Goal: Task Accomplishment & Management: Use online tool/utility

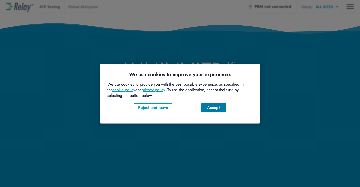
click at [213, 106] on div "Accept" at bounding box center [213, 108] width 17 height 6
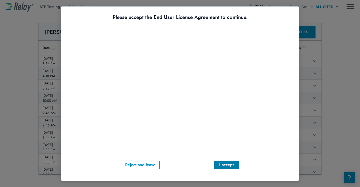
click at [227, 167] on div "I accept" at bounding box center [226, 165] width 17 height 6
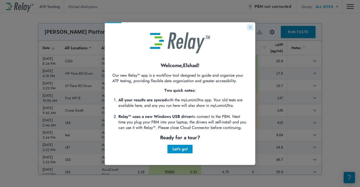
click at [247, 27] on button "Close guide" at bounding box center [250, 27] width 6 height 6
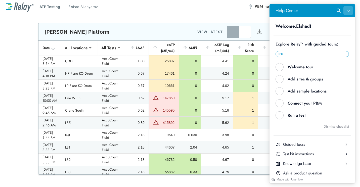
click at [350, 10] on icon "Close Help Center" at bounding box center [348, 11] width 4 height 4
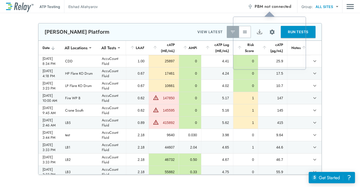
click at [275, 8] on span "not connected" at bounding box center [277, 7] width 27 height 6
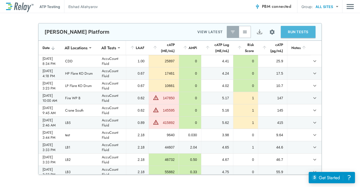
click at [285, 33] on button "RUN TESTS" at bounding box center [298, 32] width 35 height 12
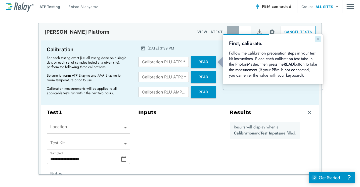
click at [319, 40] on icon "Close guide" at bounding box center [318, 39] width 4 height 4
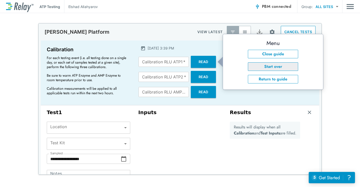
click at [289, 64] on button "Start over" at bounding box center [273, 66] width 50 height 9
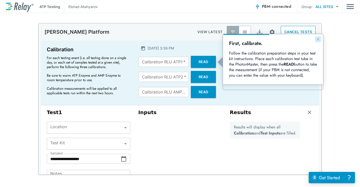
click at [320, 36] on button "Close guide" at bounding box center [318, 39] width 6 height 6
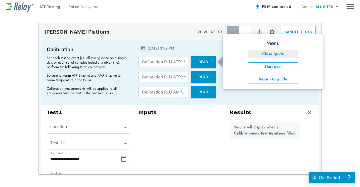
click at [282, 54] on button "Close guide" at bounding box center [273, 54] width 50 height 9
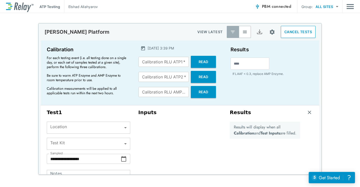
click at [110, 129] on body "**********" at bounding box center [180, 93] width 360 height 187
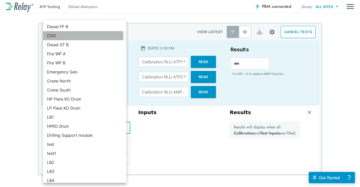
click at [57, 37] on li "CDD" at bounding box center [84, 35] width 83 height 9
type input "***"
type input "**********"
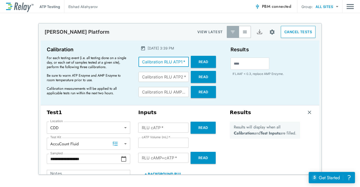
click at [169, 64] on input "Calibration RLU ATP1   *" at bounding box center [163, 62] width 50 height 10
click at [179, 61] on input "*" at bounding box center [163, 62] width 50 height 10
click at [180, 65] on input "*" at bounding box center [163, 62] width 50 height 10
type input "*"
click at [180, 63] on input "*" at bounding box center [163, 62] width 50 height 10
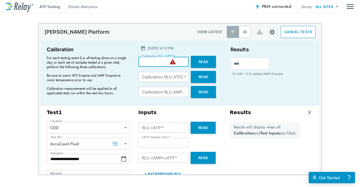
click at [158, 61] on input "*" at bounding box center [163, 62] width 50 height 10
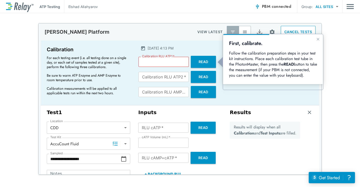
click at [110, 56] on p "For each testing event (i.e. all testing done on a single day, or each set of s…" at bounding box center [87, 63] width 80 height 14
drag, startPoint x: 149, startPoint y: 49, endPoint x: 180, endPoint y: 50, distance: 31.9
click at [173, 50] on p "[DATE] 4:13 PM" at bounding box center [161, 47] width 26 height 5
click at [182, 49] on div "[DATE] 4:13 PM" at bounding box center [180, 47] width 81 height 5
drag, startPoint x: 181, startPoint y: 49, endPoint x: 144, endPoint y: 47, distance: 37.7
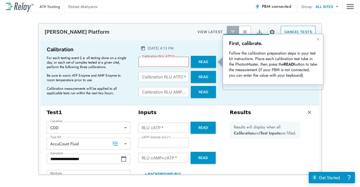
click at [144, 47] on div "[DATE] 4:13 PM" at bounding box center [180, 47] width 81 height 5
drag, startPoint x: 144, startPoint y: 47, endPoint x: 114, endPoint y: 54, distance: 30.5
click at [114, 54] on div "Calibration For each testing event (i.e. all testing done on a single day, or e…" at bounding box center [88, 72] width 91 height 61
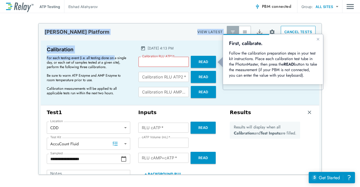
drag, startPoint x: 113, startPoint y: 55, endPoint x: 38, endPoint y: 28, distance: 79.4
click at [38, 28] on div "**********" at bounding box center [179, 99] width 283 height 152
click at [38, 28] on div "[PERSON_NAME] Platform VIEW LATEST CANCEL TESTS" at bounding box center [179, 31] width 283 height 17
drag, startPoint x: 44, startPoint y: 31, endPoint x: 94, endPoint y: 67, distance: 61.5
click at [94, 67] on div "**********" at bounding box center [179, 99] width 283 height 152
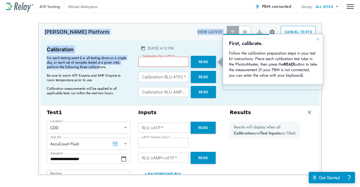
click at [94, 67] on p "For each testing event (i.e. all testing done on a single day, or each set of s…" at bounding box center [87, 63] width 80 height 14
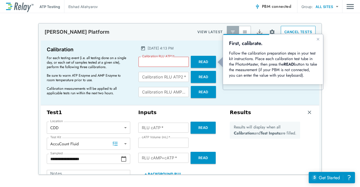
click at [110, 76] on p "Be sure to warm ATP Enzyme and AMP Enzyme to room temperature prior to use." at bounding box center [87, 77] width 80 height 9
click at [317, 38] on icon "Close guide" at bounding box center [318, 39] width 3 height 3
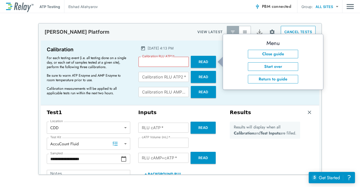
click at [179, 38] on div "[PERSON_NAME] Platform VIEW LATEST CANCEL TESTS" at bounding box center [179, 31] width 283 height 17
click at [267, 65] on button "Start over" at bounding box center [273, 66] width 50 height 9
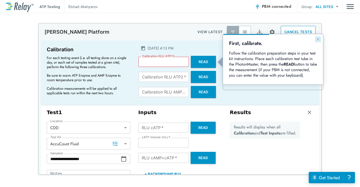
click at [316, 39] on button "Close guide" at bounding box center [318, 39] width 6 height 6
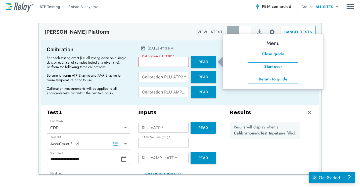
click at [206, 42] on div "Calibration For each testing event (i.e. all testing done on a single day, or e…" at bounding box center [180, 72] width 278 height 65
click at [201, 33] on p "VIEW LATEST" at bounding box center [209, 32] width 25 height 6
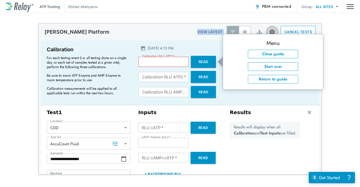
click at [265, 26] on button "Site setup" at bounding box center [271, 31] width 13 height 13
click at [259, 21] on div at bounding box center [180, 93] width 360 height 187
click at [167, 26] on div "[PERSON_NAME] Platform VIEW LATEST CANCEL TESTS" at bounding box center [179, 31] width 283 height 17
click at [168, 17] on div "**********" at bounding box center [180, 100] width 360 height 174
click at [159, 62] on input "Calibration RLU ATP1   *" at bounding box center [163, 62] width 50 height 10
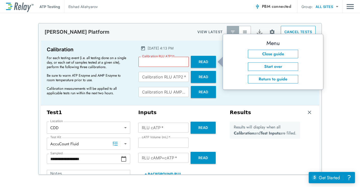
click at [161, 72] on div "Calibration RLU ATP2   * Calibration RLU ATP2   * Read" at bounding box center [179, 77] width 83 height 12
click at [268, 53] on button "Close guide" at bounding box center [273, 54] width 50 height 9
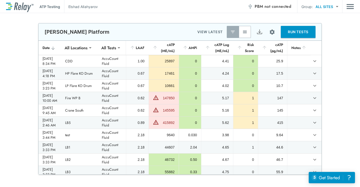
click at [293, 30] on button "RUN TESTS" at bounding box center [298, 32] width 35 height 12
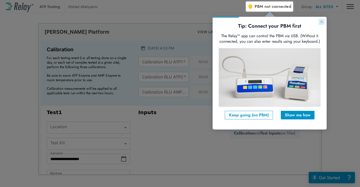
click at [321, 23] on icon "Close guide" at bounding box center [321, 22] width 4 height 4
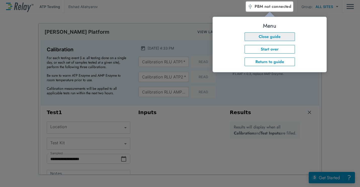
click at [286, 37] on button "Close guide" at bounding box center [270, 36] width 50 height 9
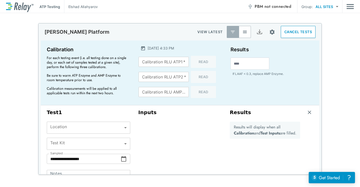
click at [270, 7] on span "not connected" at bounding box center [277, 7] width 27 height 6
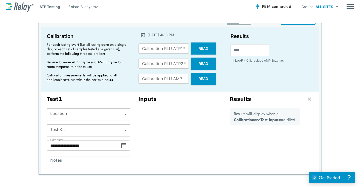
scroll to position [25, 0]
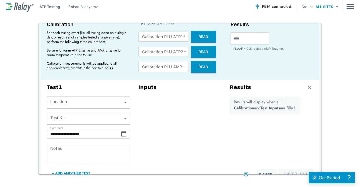
click at [98, 98] on body "**********" at bounding box center [180, 93] width 360 height 187
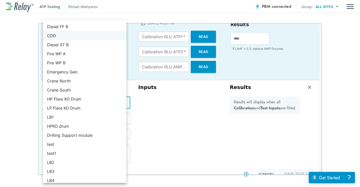
click at [59, 38] on li "CDD" at bounding box center [84, 35] width 83 height 9
type input "***"
type input "**********"
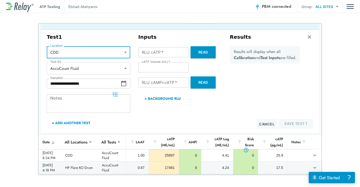
scroll to position [0, 0]
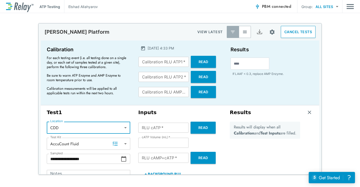
click at [196, 60] on button "Read" at bounding box center [203, 62] width 25 height 12
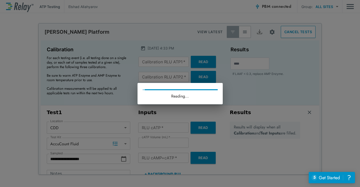
type input "*****"
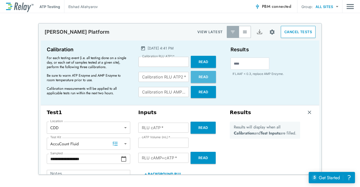
click at [195, 78] on button "Read" at bounding box center [203, 77] width 25 height 12
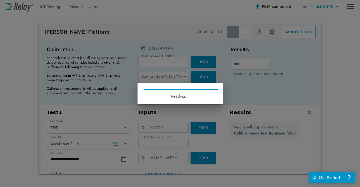
type input "*****"
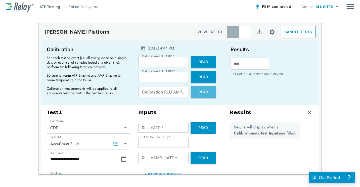
click at [191, 90] on button "Read" at bounding box center [203, 92] width 25 height 12
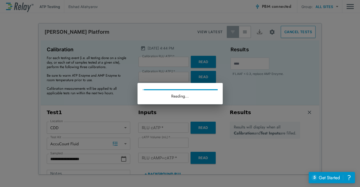
type input "*****"
type input "****"
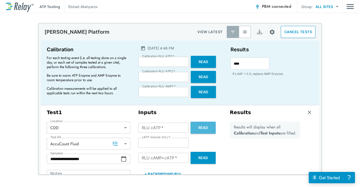
click at [197, 126] on button "Read" at bounding box center [202, 128] width 25 height 12
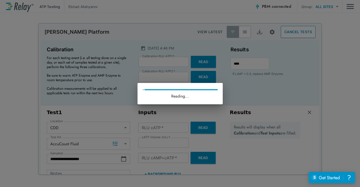
type input "***"
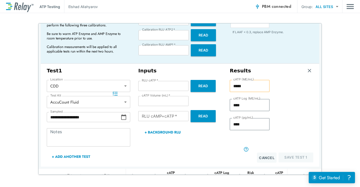
scroll to position [50, 0]
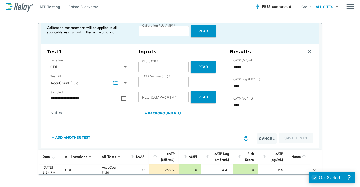
drag, startPoint x: 202, startPoint y: 127, endPoint x: 202, endPoint y: 138, distance: 11.8
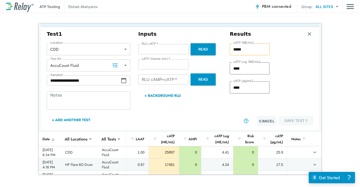
scroll to position [81, 0]
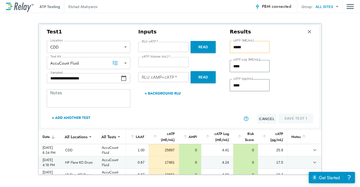
click at [195, 80] on button "Read" at bounding box center [202, 77] width 25 height 12
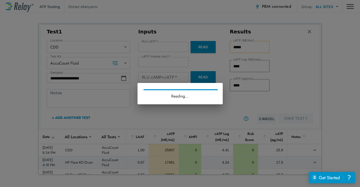
type input "***"
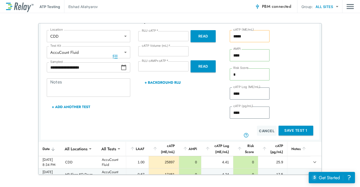
drag, startPoint x: 195, startPoint y: 127, endPoint x: 196, endPoint y: 137, distance: 10.8
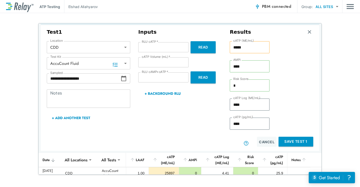
scroll to position [79, 0]
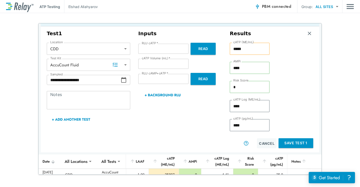
click at [295, 142] on button "Save Test 1" at bounding box center [295, 143] width 35 height 10
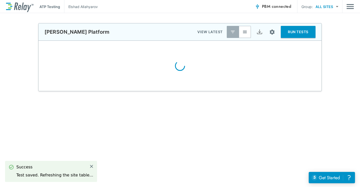
scroll to position [0, 0]
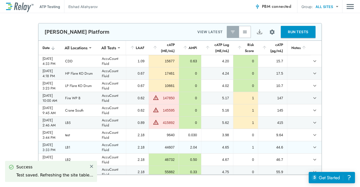
type input "*****"
type input "****"
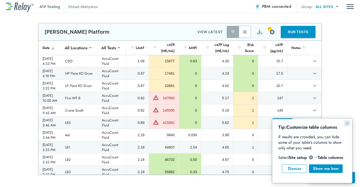
click at [345, 124] on icon "Close guide" at bounding box center [347, 123] width 4 height 4
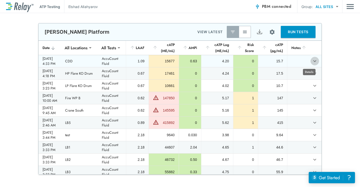
click at [312, 61] on icon "expand row" at bounding box center [315, 61] width 6 height 6
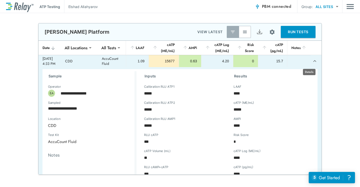
click at [312, 61] on icon "expand row" at bounding box center [315, 61] width 6 height 6
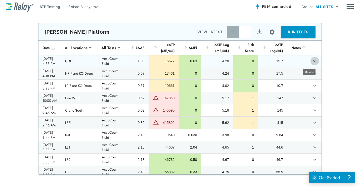
click at [312, 60] on icon "expand row" at bounding box center [315, 61] width 6 height 6
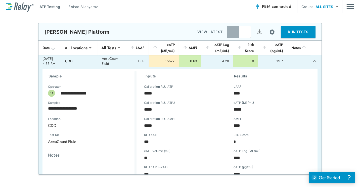
click at [312, 60] on icon "expand row" at bounding box center [315, 61] width 6 height 6
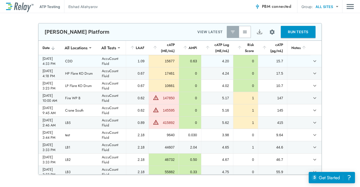
click at [170, 62] on div "15677" at bounding box center [164, 61] width 22 height 5
click at [312, 61] on icon "expand row" at bounding box center [315, 61] width 6 height 6
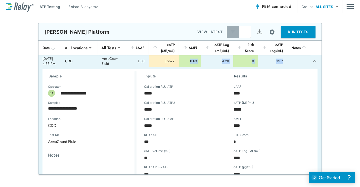
drag, startPoint x: 192, startPoint y: 60, endPoint x: 293, endPoint y: 63, distance: 100.6
click at [293, 63] on tr "2025/09/04 - 4:33 PM CDD AccuCount Fluid 1.09 15677 0.63 4.20 0 15.7" at bounding box center [179, 61] width 283 height 12
drag, startPoint x: 293, startPoint y: 63, endPoint x: 306, endPoint y: 62, distance: 13.2
click at [310, 62] on button "expand row" at bounding box center [314, 61] width 9 height 9
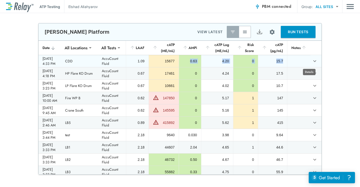
click at [312, 63] on icon "expand row" at bounding box center [315, 61] width 6 height 6
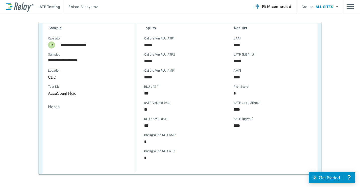
scroll to position [50, 0]
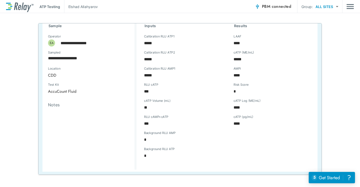
click at [243, 125] on div "**********" at bounding box center [179, 95] width 275 height 153
click at [213, 70] on div "**********" at bounding box center [179, 95] width 275 height 153
click at [213, 70] on div "Calibration RLU AMP1 ***** Calibration RLU AMP1" at bounding box center [180, 77] width 81 height 16
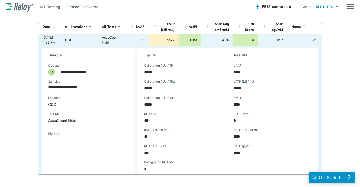
scroll to position [0, 0]
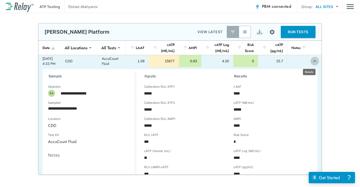
click at [312, 61] on icon "expand row" at bounding box center [315, 61] width 6 height 6
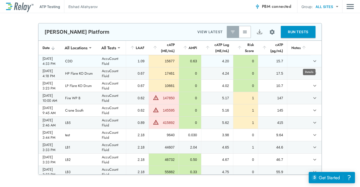
click at [313, 61] on icon "expand row" at bounding box center [314, 61] width 3 height 2
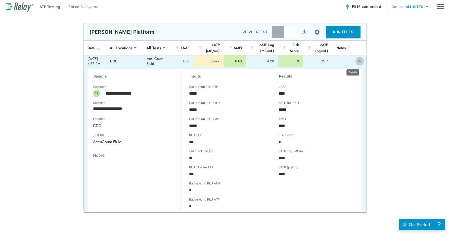
click at [357, 59] on icon "expand row" at bounding box center [360, 61] width 6 height 6
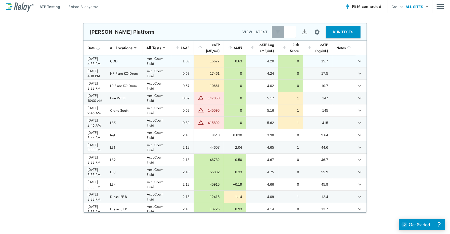
drag, startPoint x: 150, startPoint y: 64, endPoint x: 209, endPoint y: 64, distance: 59.8
click at [358, 61] on icon "expand row" at bounding box center [359, 61] width 3 height 2
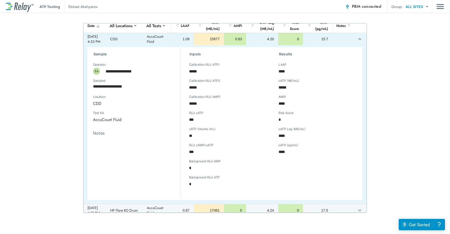
scroll to position [31, 0]
